Goal: Task Accomplishment & Management: Manage account settings

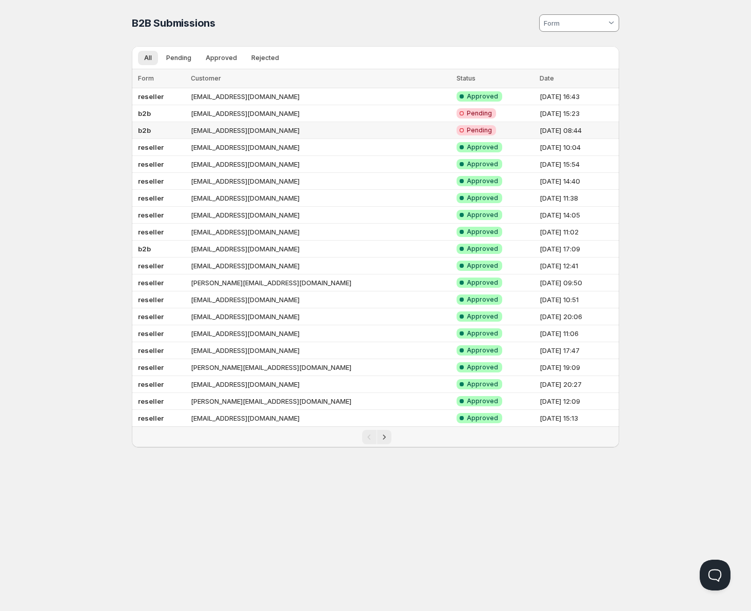
click at [220, 132] on td "[EMAIL_ADDRESS][DOMAIN_NAME]" at bounding box center [321, 130] width 266 height 17
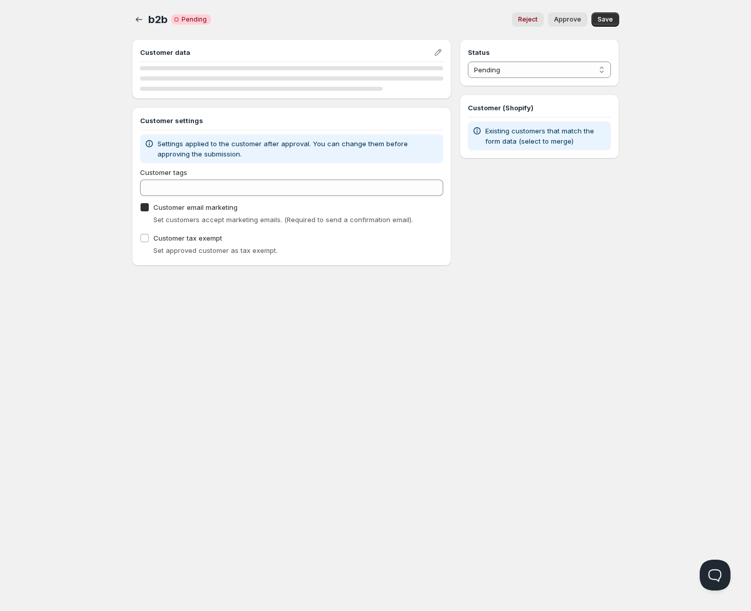
checkbox input "true"
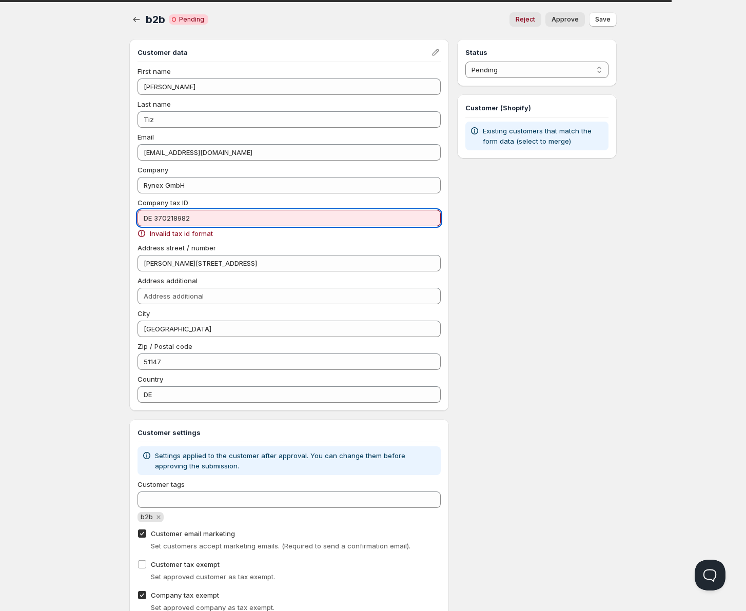
click at [157, 216] on input "DE 370218982" at bounding box center [289, 218] width 303 height 16
click at [154, 217] on input "DE 370218982" at bounding box center [289, 218] width 303 height 16
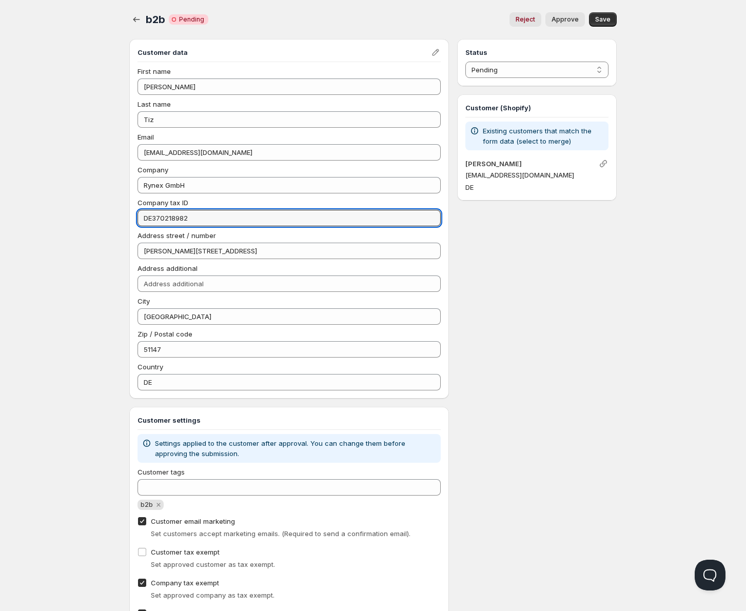
type input "DE370218982"
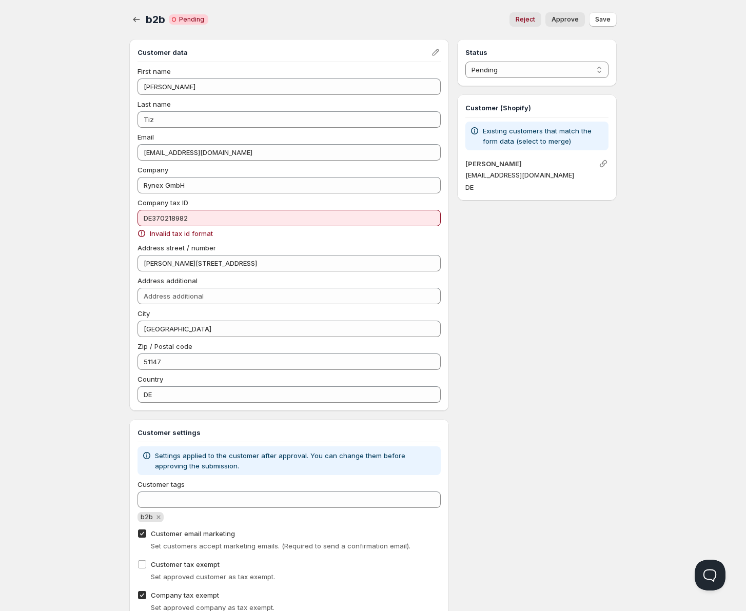
click at [569, 20] on span "Approve" at bounding box center [565, 19] width 27 height 8
select select "1"
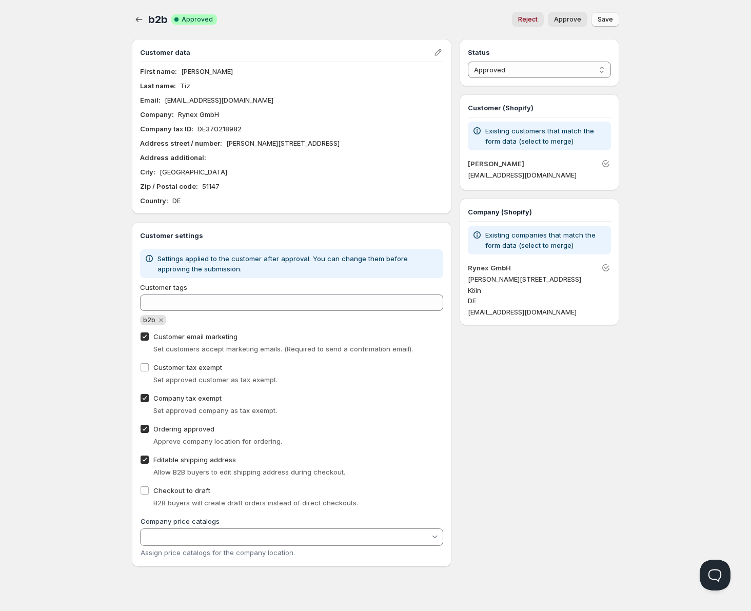
click at [602, 15] on button "Save" at bounding box center [606, 19] width 28 height 14
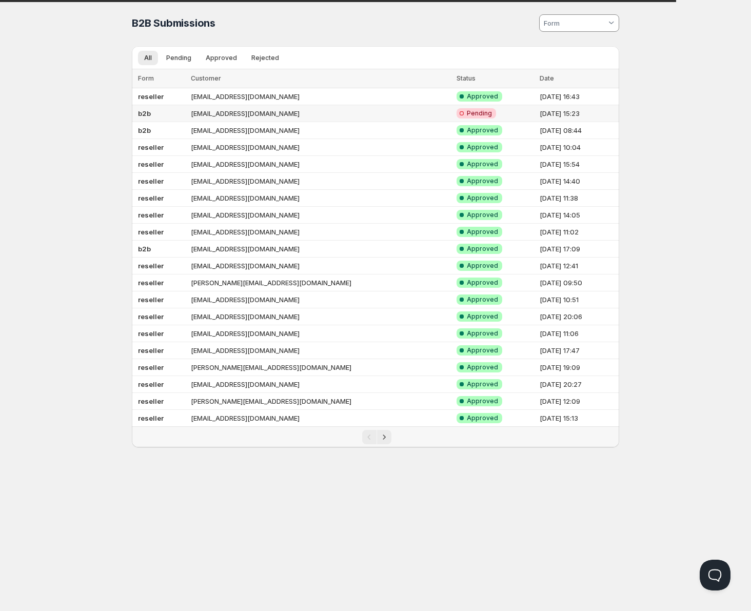
click at [268, 113] on td "[EMAIL_ADDRESS][DOMAIN_NAME]" at bounding box center [321, 113] width 266 height 17
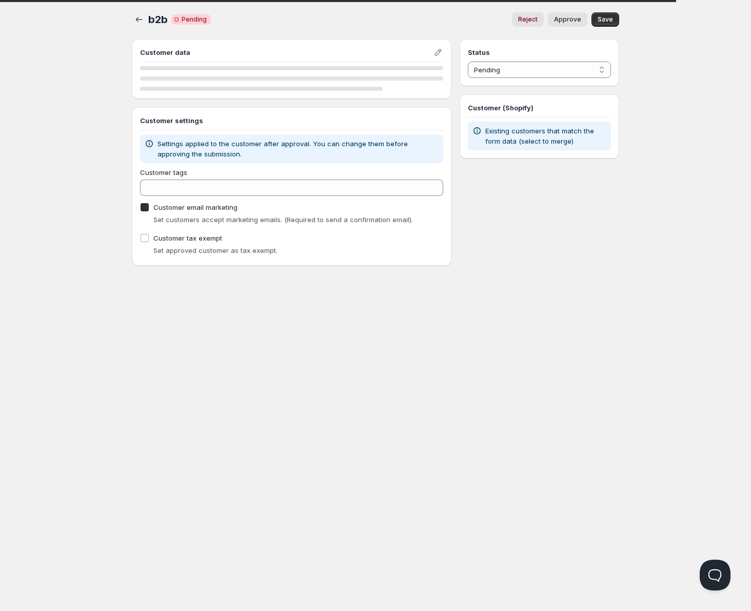
checkbox input "true"
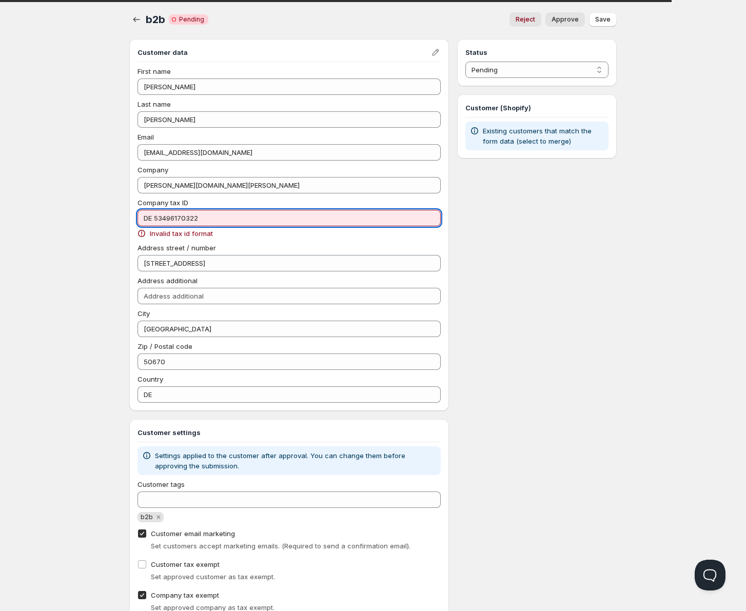
click at [156, 215] on input "DE 53496170322" at bounding box center [289, 218] width 303 height 16
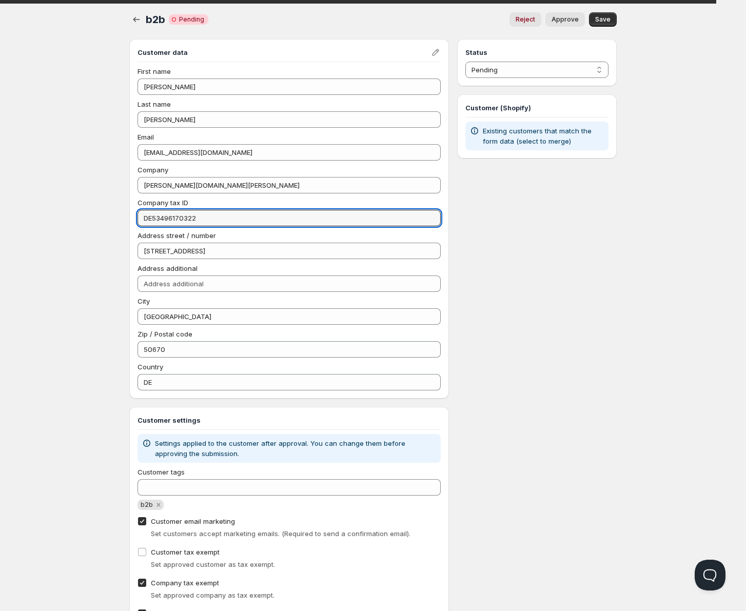
type input "DE53496170322"
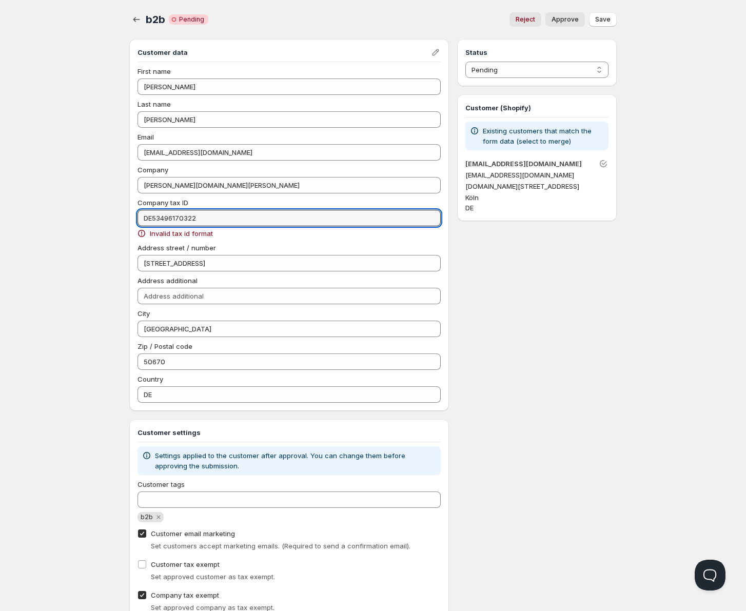
drag, startPoint x: 206, startPoint y: 216, endPoint x: 116, endPoint y: 211, distance: 90.4
click at [116, 213] on div "Home Pricing Price lists Checkout Forms Submissions Settings Features Plans b2b…" at bounding box center [373, 395] width 746 height 790
click at [104, 228] on div "Home Pricing Price lists Checkout Forms Submissions Settings Features Plans b2b…" at bounding box center [373, 395] width 746 height 790
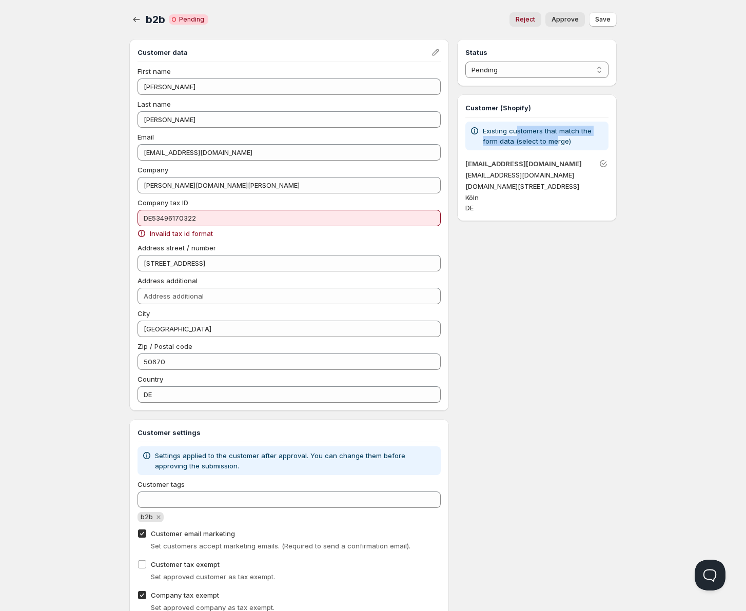
drag, startPoint x: 555, startPoint y: 132, endPoint x: 557, endPoint y: 140, distance: 8.0
click at [557, 140] on p "Existing customers that match the form data (select to merge)" at bounding box center [544, 136] width 122 height 21
drag, startPoint x: 179, startPoint y: 233, endPoint x: 213, endPoint y: 233, distance: 33.9
click at [213, 233] on div "Invalid tax id format" at bounding box center [289, 233] width 303 height 10
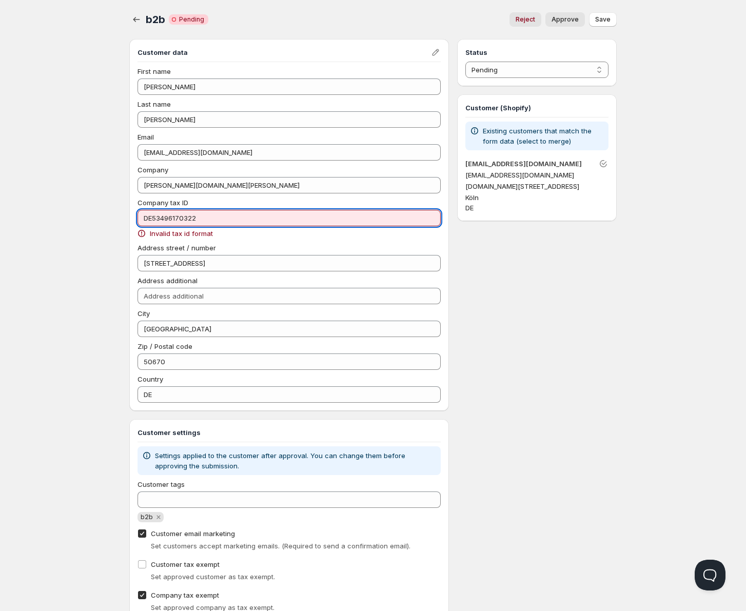
click at [152, 218] on input "DE53496170322" at bounding box center [289, 218] width 303 height 16
drag, startPoint x: 76, startPoint y: 218, endPoint x: 94, endPoint y: 210, distance: 19.3
click at [78, 218] on div "Home Pricing Price lists Checkout Forms Submissions Settings Features Plans b2b…" at bounding box center [373, 395] width 746 height 790
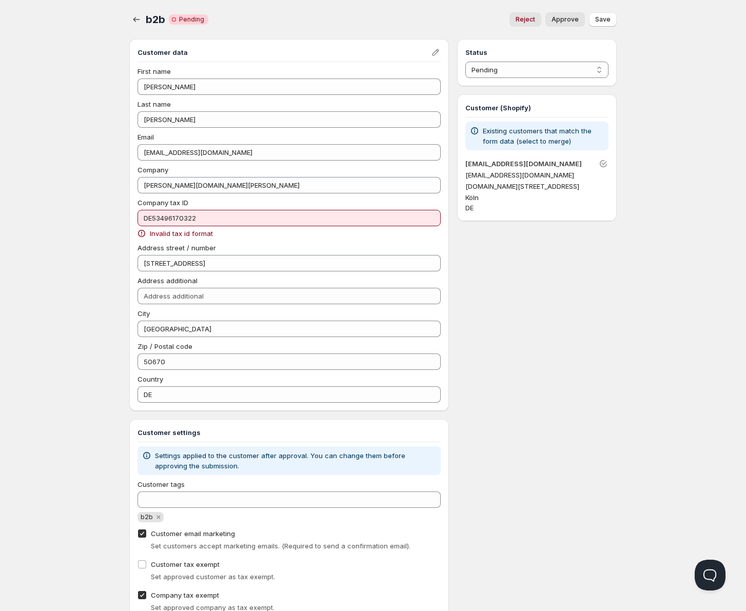
click at [577, 21] on span "Approve" at bounding box center [565, 19] width 27 height 8
select select "0"
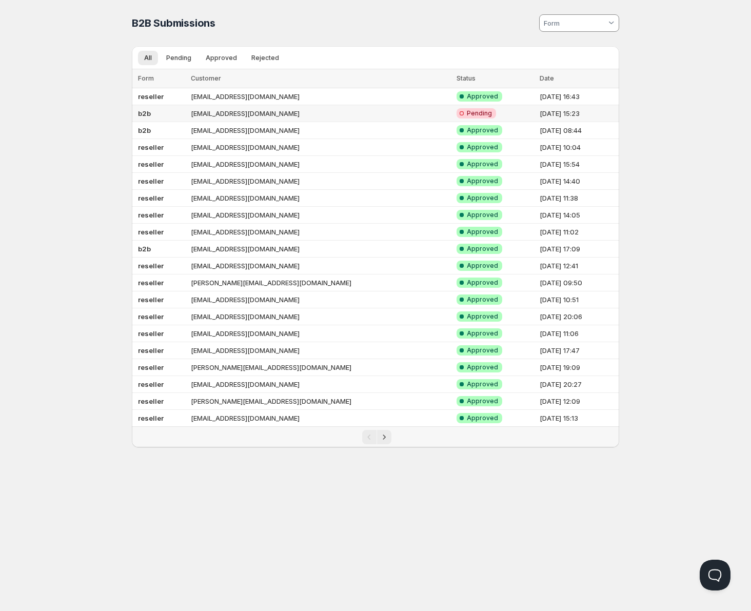
click at [246, 118] on td "[EMAIL_ADDRESS][DOMAIN_NAME]" at bounding box center [321, 113] width 266 height 17
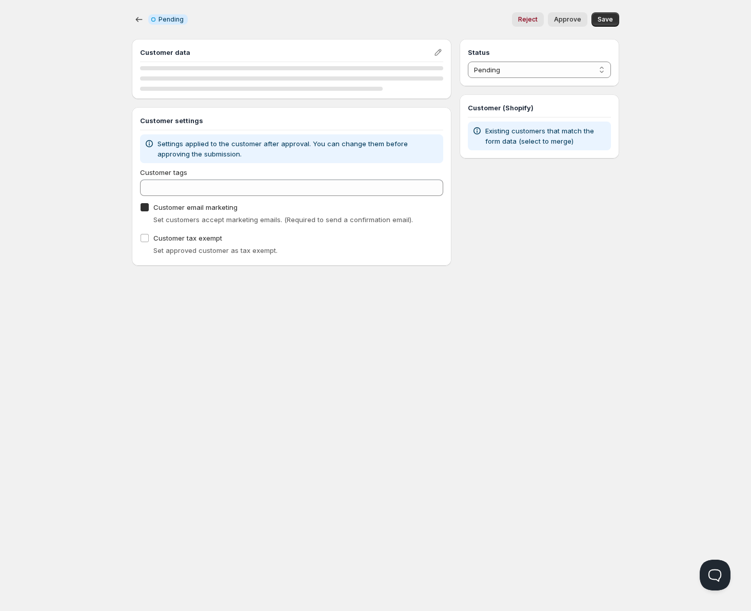
checkbox input "true"
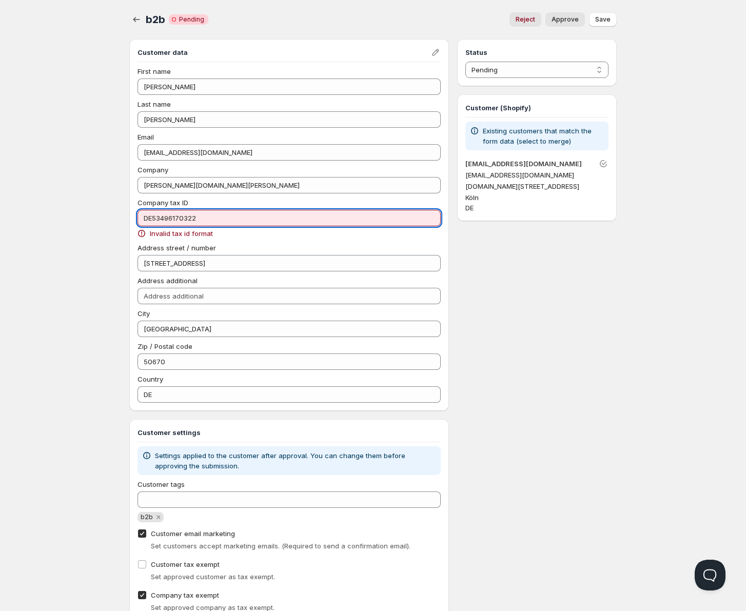
click at [221, 222] on input "DE53496170322" at bounding box center [289, 218] width 303 height 16
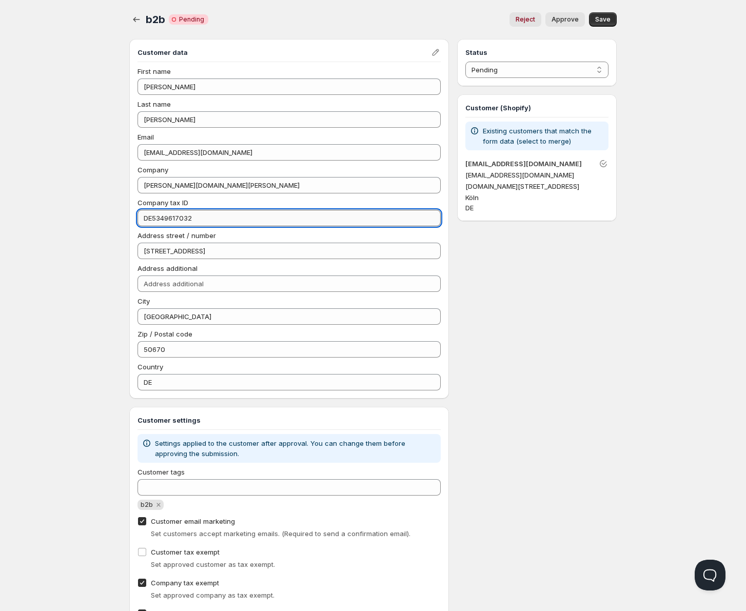
type input "DE53496170322"
drag, startPoint x: 497, startPoint y: 313, endPoint x: 493, endPoint y: 306, distance: 7.4
click at [497, 312] on div "Status Pending Approved Rejected Ignored Spam Pending Customer (Shopify) Existi…" at bounding box center [537, 395] width 160 height 713
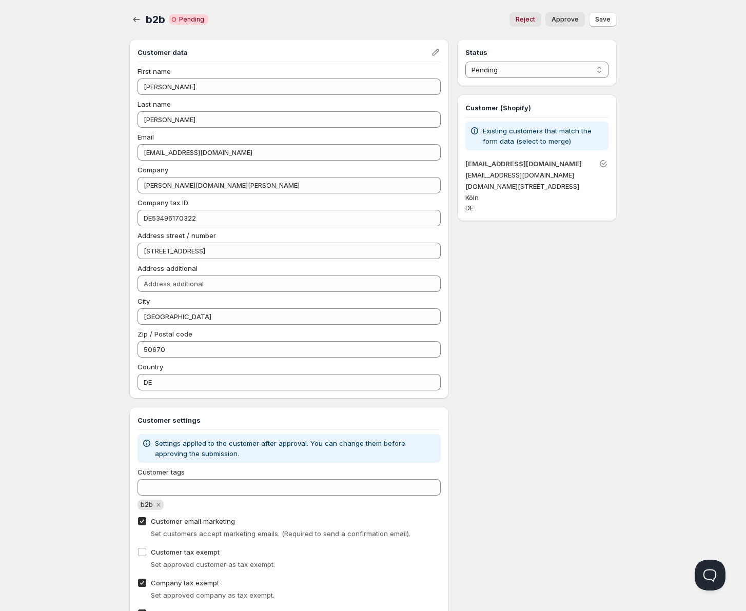
click at [570, 21] on span "Approve" at bounding box center [565, 19] width 27 height 8
select select "0"
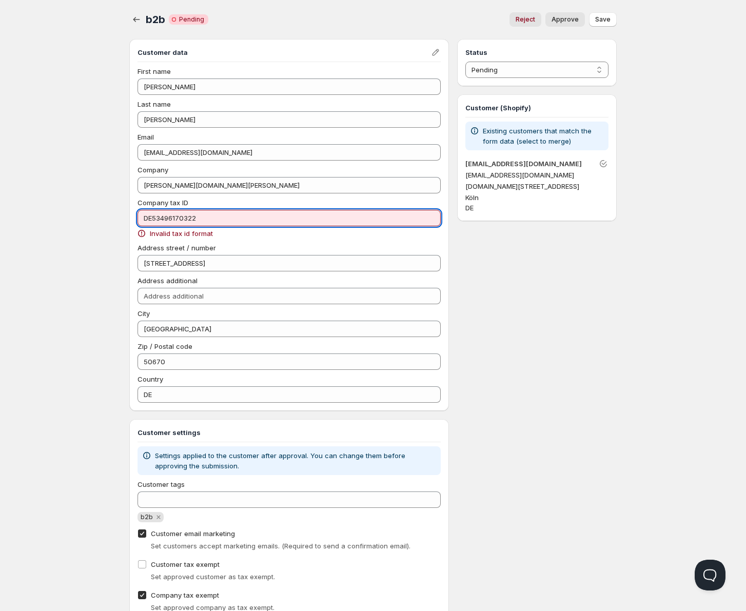
click at [155, 217] on input "DE53496170322" at bounding box center [289, 218] width 303 height 16
drag, startPoint x: 157, startPoint y: 219, endPoint x: 205, endPoint y: 220, distance: 47.8
click at [205, 220] on input "DE53496170322" at bounding box center [289, 218] width 303 height 16
click at [152, 219] on input "DE53496170322" at bounding box center [289, 218] width 303 height 16
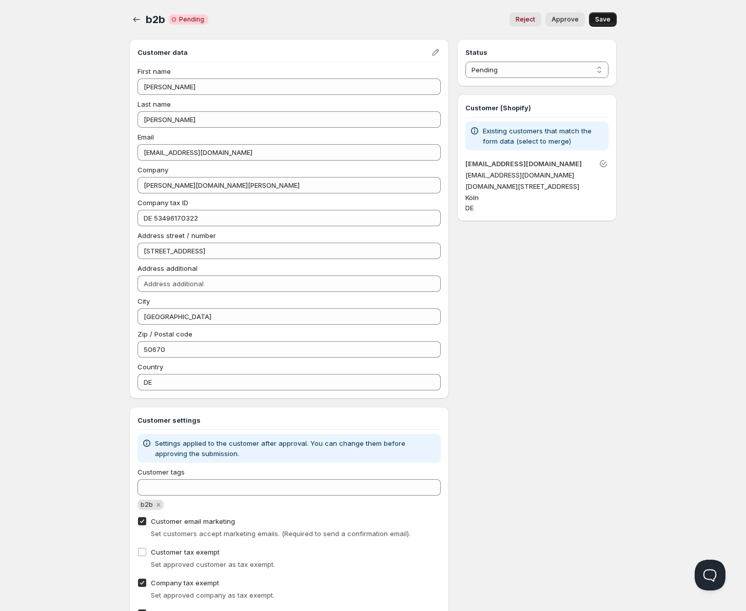
click at [597, 18] on span "Save" at bounding box center [602, 19] width 15 height 8
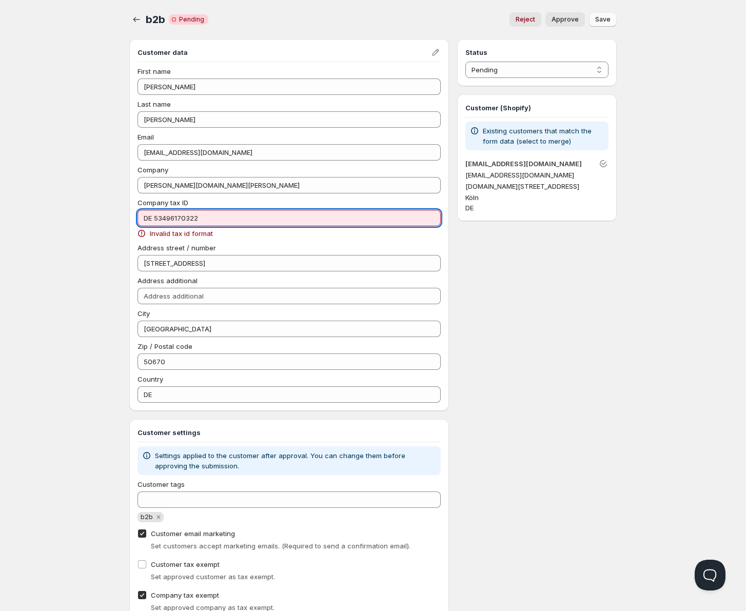
drag, startPoint x: 155, startPoint y: 219, endPoint x: 201, endPoint y: 215, distance: 46.3
click at [201, 215] on input "DE 53496170322" at bounding box center [289, 218] width 303 height 16
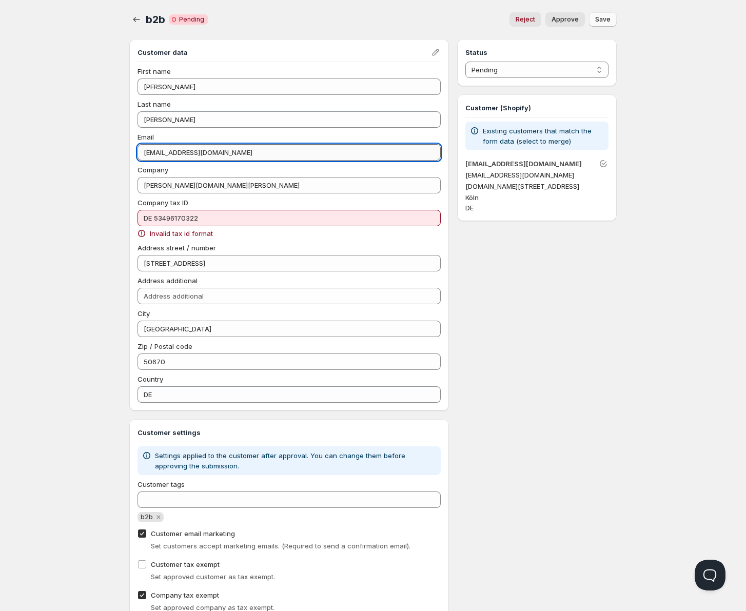
drag, startPoint x: 219, startPoint y: 149, endPoint x: 164, endPoint y: 153, distance: 54.6
click at [164, 153] on input "[EMAIL_ADDRESS][DOMAIN_NAME]" at bounding box center [289, 152] width 303 height 16
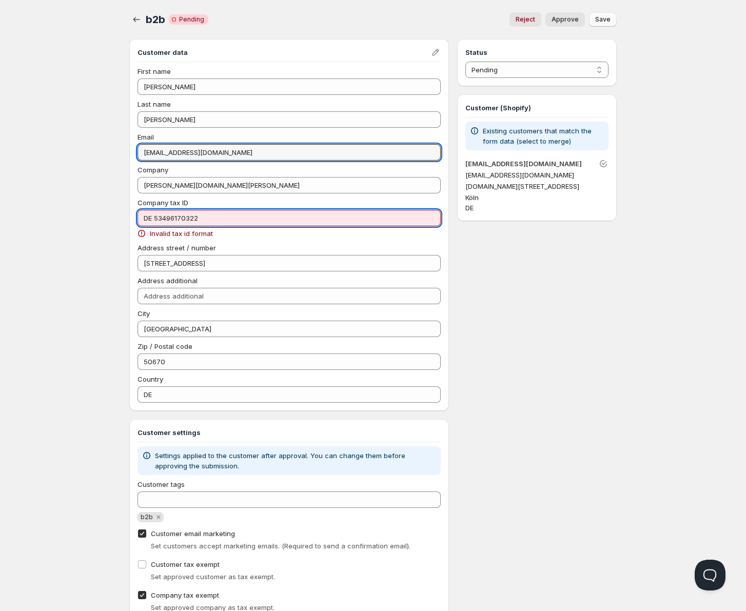
click at [152, 216] on input "DE 53496170322" at bounding box center [289, 218] width 303 height 16
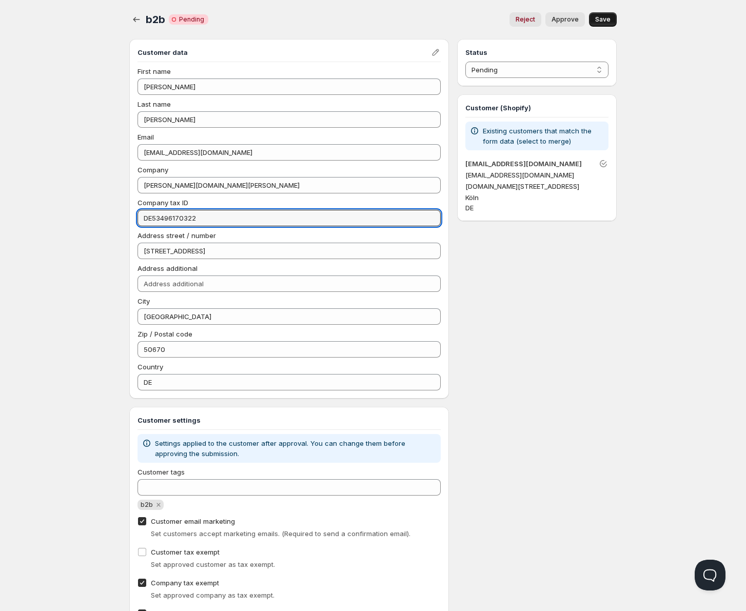
type input "DE53496170322"
click at [557, 20] on span "Approve" at bounding box center [565, 19] width 27 height 8
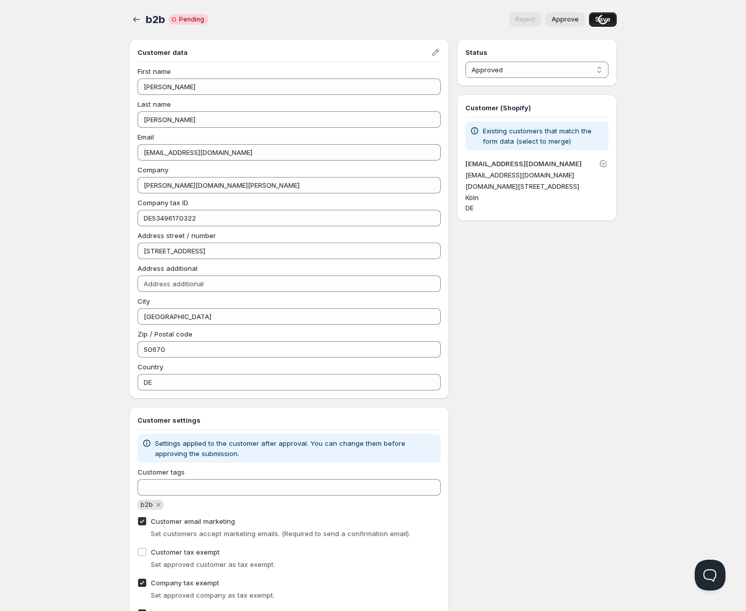
select select "0"
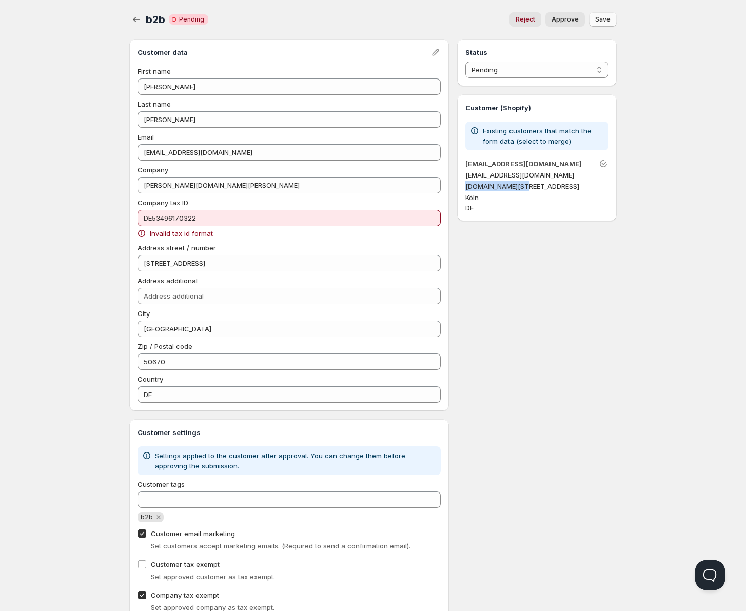
drag, startPoint x: 522, startPoint y: 187, endPoint x: 467, endPoint y: 189, distance: 55.5
click at [467, 189] on p "[DOMAIN_NAME][STREET_ADDRESS]" at bounding box center [537, 186] width 143 height 10
copy span "[DOMAIN_NAME]"
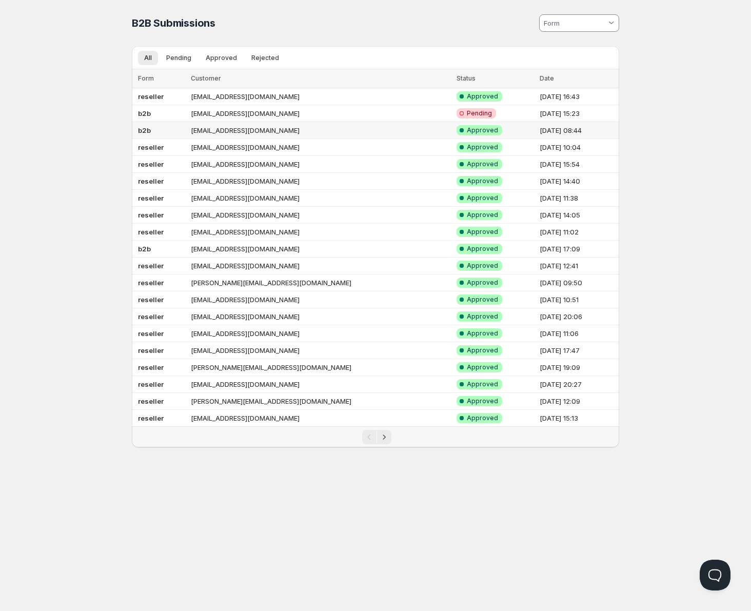
click at [260, 131] on td "[EMAIL_ADDRESS][DOMAIN_NAME]" at bounding box center [321, 130] width 266 height 17
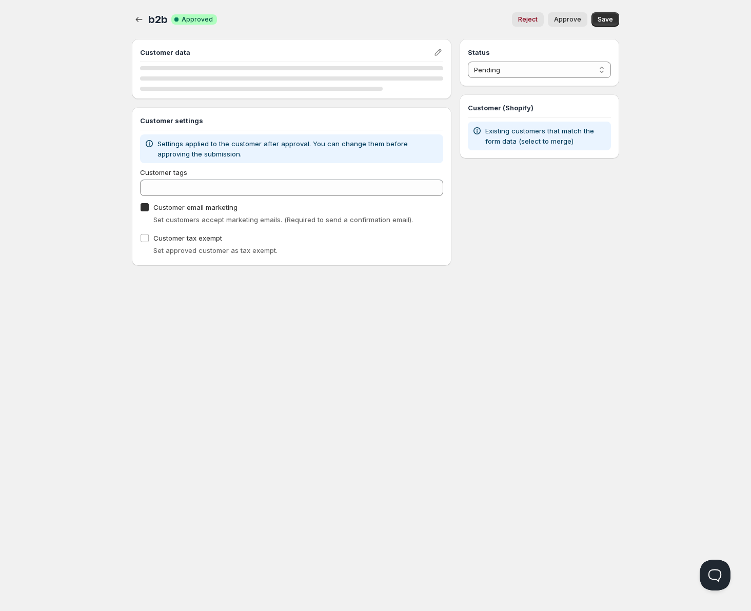
checkbox input "true"
select select "1"
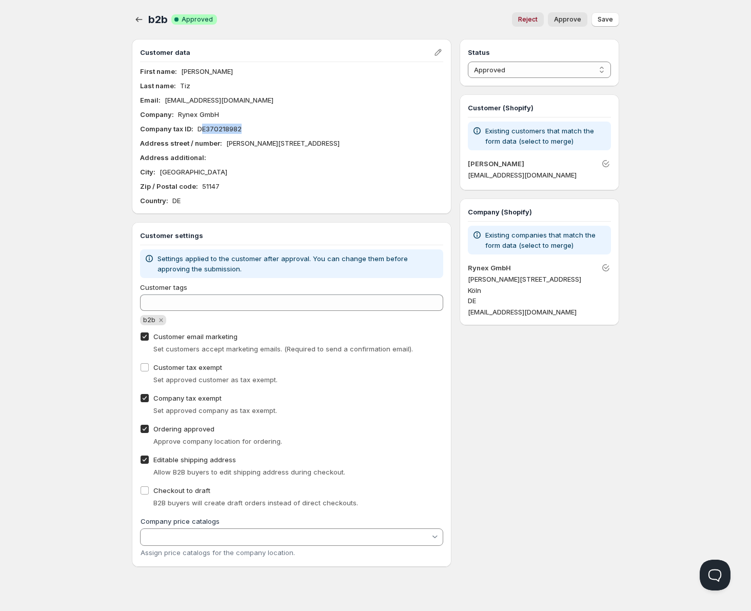
drag, startPoint x: 260, startPoint y: 125, endPoint x: 203, endPoint y: 132, distance: 56.9
click at [203, 132] on div "Company tax ID : DE370218982" at bounding box center [291, 129] width 303 height 10
click at [205, 129] on p "DE370218982" at bounding box center [220, 129] width 44 height 10
click at [203, 128] on p "DE370218982" at bounding box center [220, 129] width 44 height 10
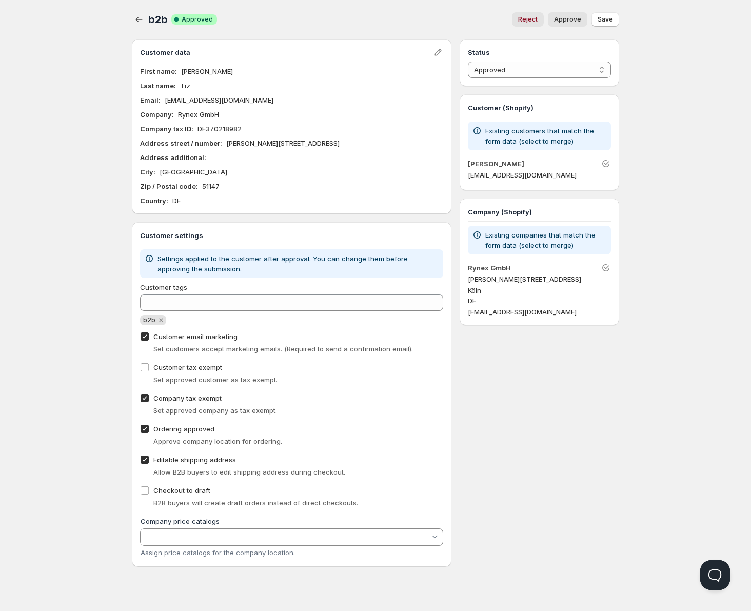
click at [27, 194] on div "Home Pricing Price lists Checkout Forms Submissions Settings Features Plans b2b…" at bounding box center [375, 305] width 751 height 611
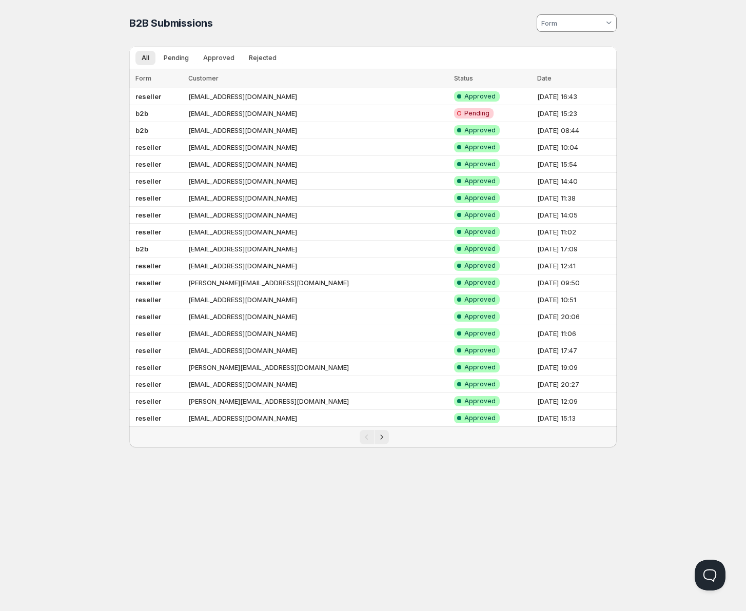
drag, startPoint x: 82, startPoint y: 76, endPoint x: 120, endPoint y: 96, distance: 43.2
click at [82, 76] on div "Home Pricing Price lists Checkout Forms Submissions Settings Features Plans B2B…" at bounding box center [373, 305] width 746 height 611
click at [124, 216] on div "B2B Submissions. This page is ready B2B Submissions All Pending Approved Reject…" at bounding box center [373, 224] width 512 height 448
